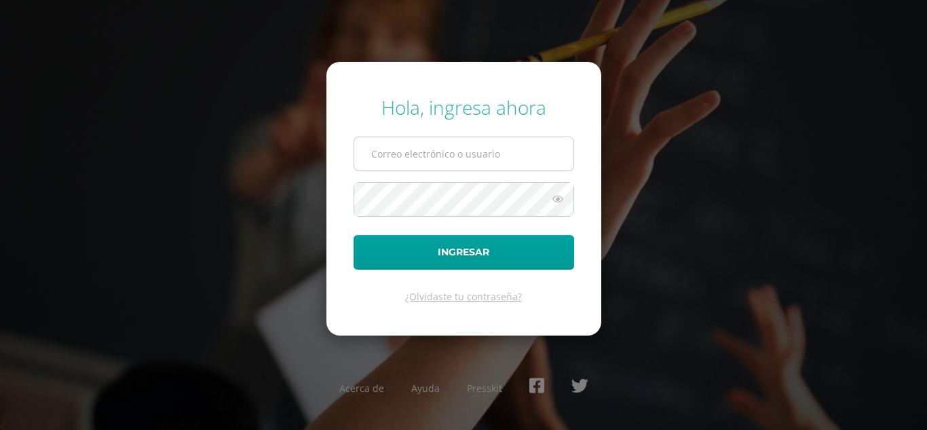
click at [426, 157] on input "text" at bounding box center [463, 153] width 219 height 33
type input "[EMAIL_ADDRESS][DOMAIN_NAME]"
click at [354, 235] on button "Ingresar" at bounding box center [464, 252] width 221 height 35
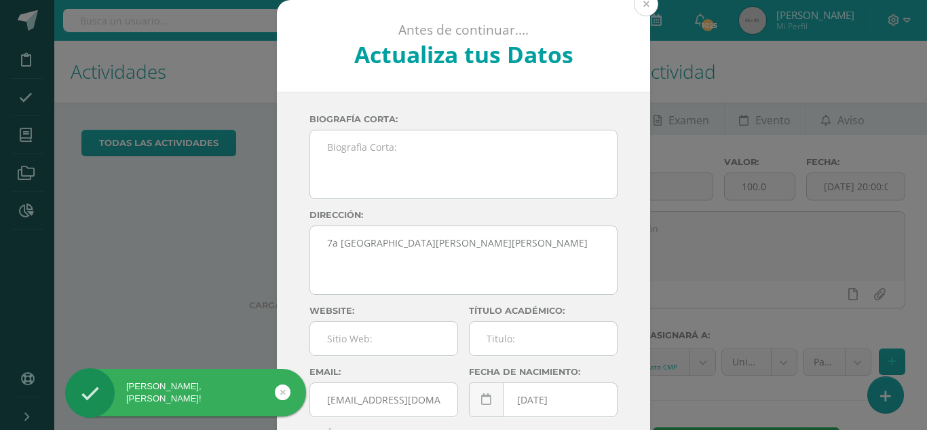
click at [640, 6] on button at bounding box center [646, 4] width 24 height 24
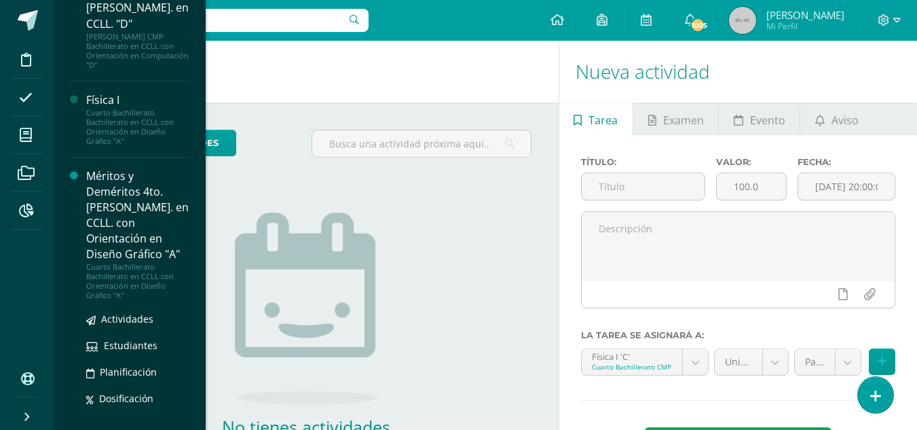
scroll to position [1283, 0]
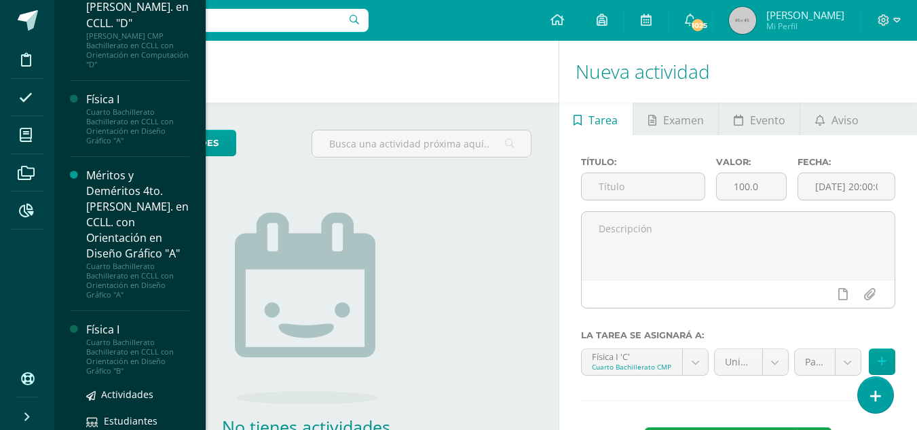
click at [109, 322] on div "Física I" at bounding box center [137, 330] width 103 height 16
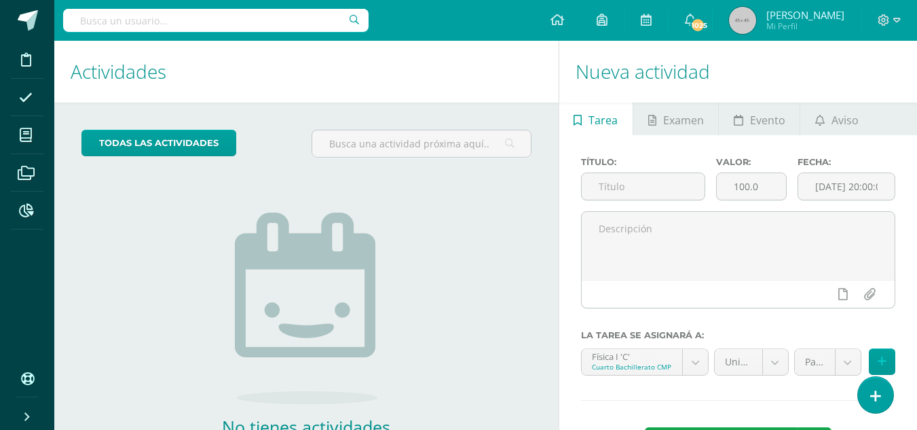
scroll to position [1146, 0]
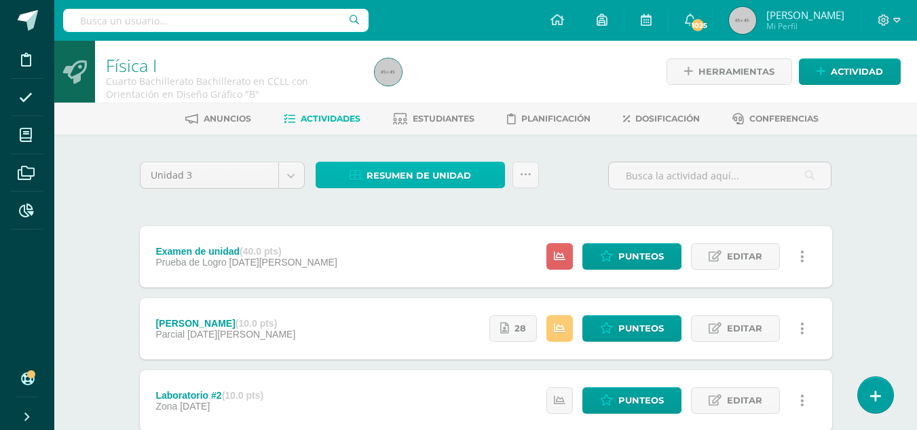
click at [432, 173] on span "Resumen de unidad" at bounding box center [419, 175] width 105 height 25
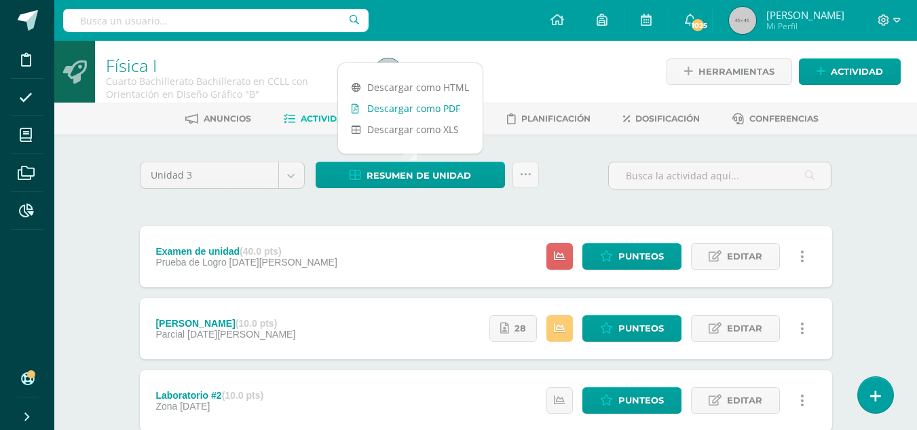
click at [410, 112] on link "Descargar como PDF" at bounding box center [410, 108] width 145 height 21
click at [393, 111] on link "Descargar como PDF" at bounding box center [410, 108] width 145 height 21
click at [895, 16] on icon at bounding box center [896, 20] width 7 height 12
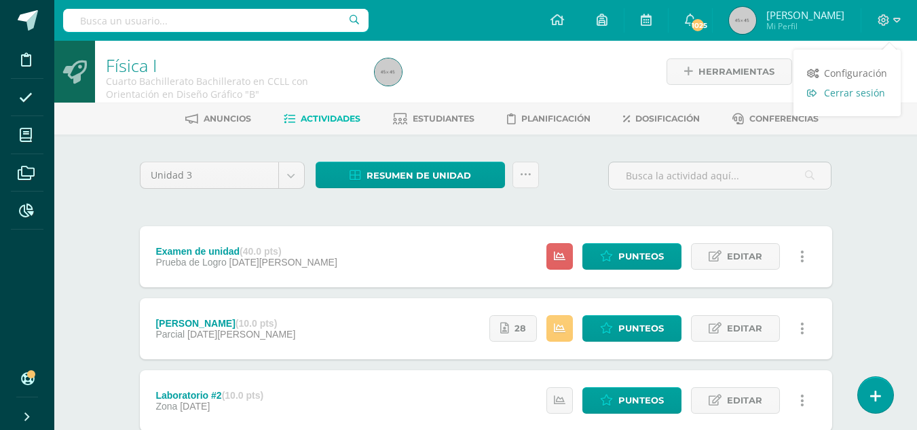
click at [849, 91] on span "Cerrar sesión" at bounding box center [854, 92] width 61 height 13
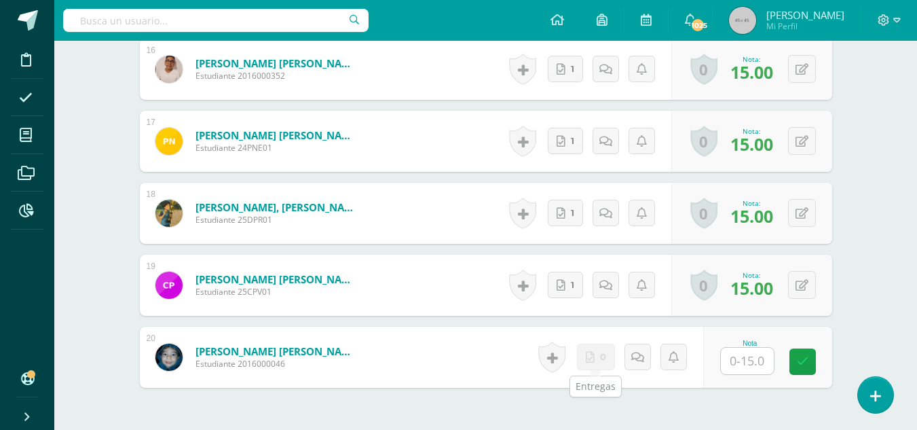
scroll to position [1606, 0]
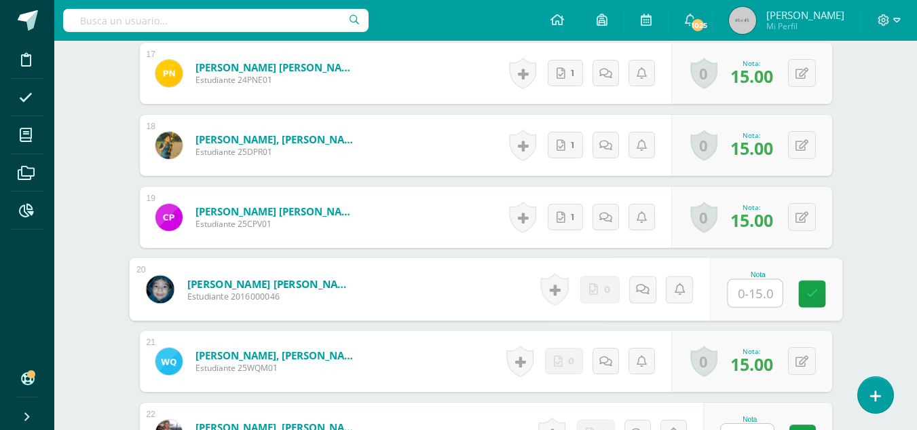
click at [734, 295] on input "text" at bounding box center [755, 293] width 54 height 27
type input "15"
